Goal: Task Accomplishment & Management: Use online tool/utility

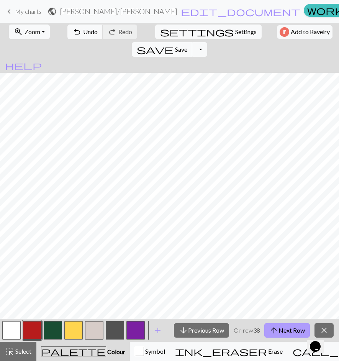
click at [290, 326] on button "arrow_upward Next Row" at bounding box center [287, 330] width 46 height 15
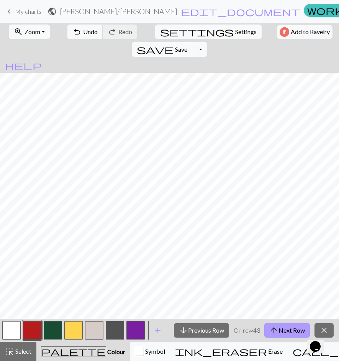
click at [290, 326] on button "arrow_upward Next Row" at bounding box center [287, 330] width 46 height 15
click at [292, 331] on button "arrow_upward Next Row" at bounding box center [287, 330] width 46 height 15
click at [287, 332] on button "arrow_upward Next Row" at bounding box center [287, 330] width 46 height 15
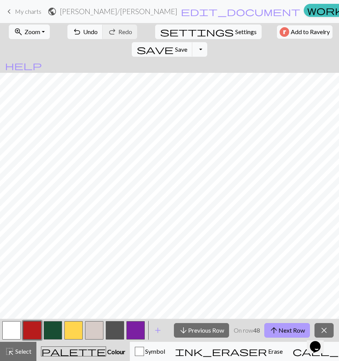
click at [287, 332] on button "arrow_upward Next Row" at bounding box center [287, 330] width 46 height 15
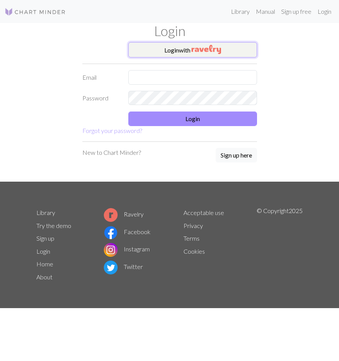
click at [196, 51] on img "button" at bounding box center [207, 49] width 30 height 9
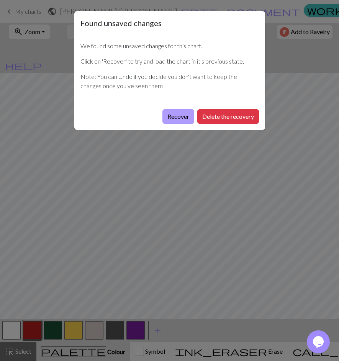
click at [173, 115] on button "Recover" at bounding box center [178, 116] width 32 height 15
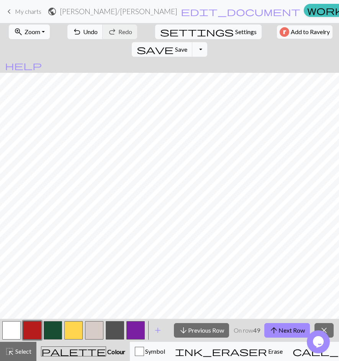
click at [30, 32] on span "Zoom" at bounding box center [33, 31] width 16 height 7
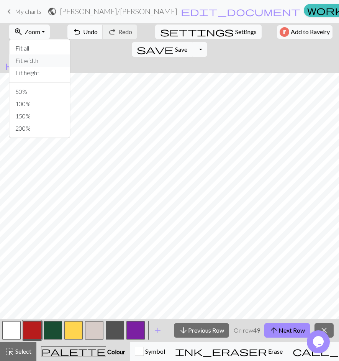
click at [36, 60] on button "Fit width" at bounding box center [39, 60] width 61 height 12
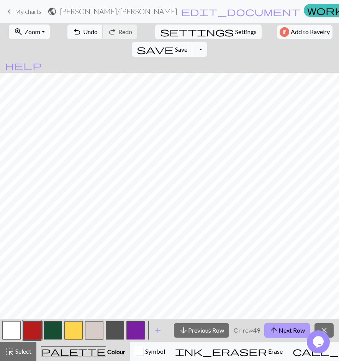
click at [281, 332] on button "arrow_upward Next Row" at bounding box center [287, 330] width 46 height 15
click at [287, 330] on button "arrow_upward Next Row" at bounding box center [287, 330] width 46 height 15
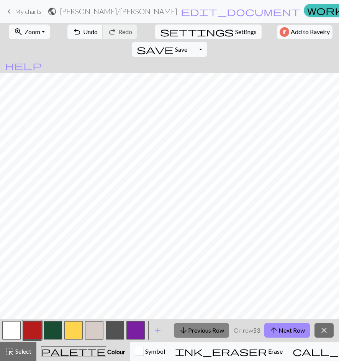
click at [204, 331] on button "arrow_downward Previous Row" at bounding box center [201, 330] width 55 height 15
click at [297, 333] on button "arrow_upward Next Row" at bounding box center [287, 330] width 46 height 15
click at [294, 332] on button "arrow_upward Next Row" at bounding box center [287, 330] width 46 height 15
click at [293, 333] on button "arrow_upward Next Row" at bounding box center [287, 330] width 46 height 15
click at [282, 331] on button "arrow_upward Next Row" at bounding box center [287, 330] width 46 height 15
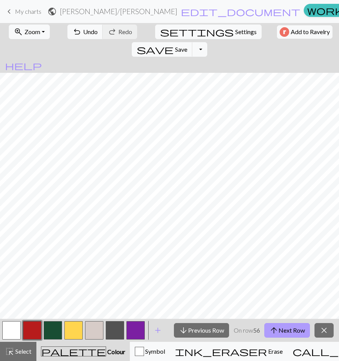
click at [285, 331] on button "arrow_upward Next Row" at bounding box center [287, 330] width 46 height 15
click at [291, 327] on button "arrow_upward Next Row" at bounding box center [287, 330] width 46 height 15
